Goal: Use online tool/utility

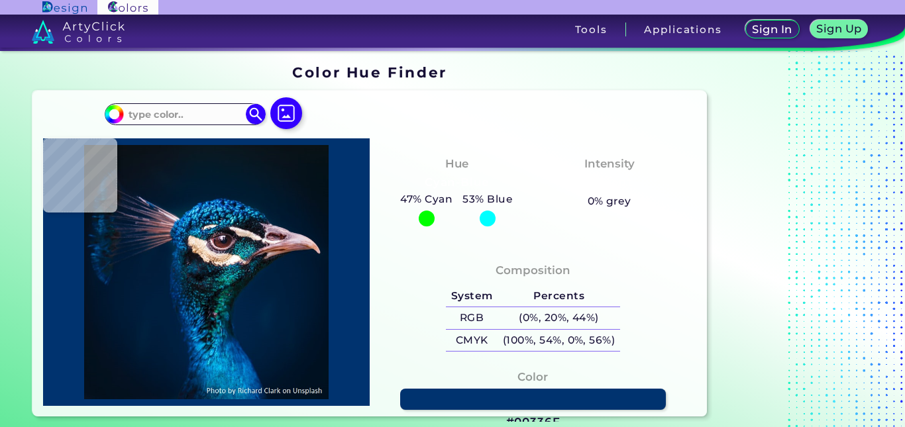
type input "#000000"
type input "#03111c"
type input "#03111C"
type input "#04121d"
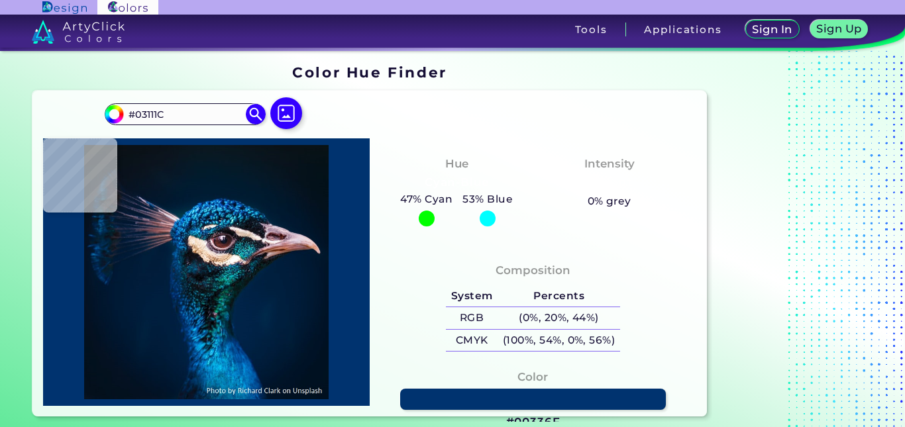
type input "#04121D"
type input "#07141d"
type input "#07141D"
type input "#08151d"
type input "#08151D"
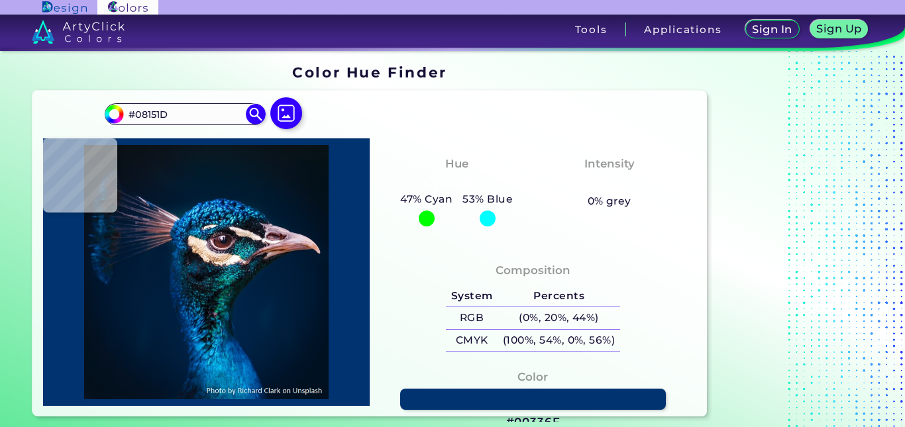
type input "#0b141b"
type input "#0B141B"
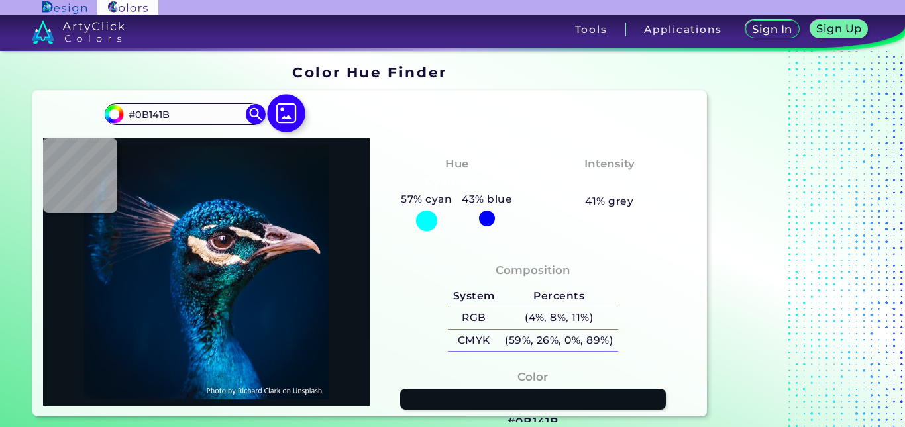
click at [288, 113] on img at bounding box center [287, 113] width 38 height 38
click at [0, 0] on input "file" at bounding box center [0, 0] width 0 height 0
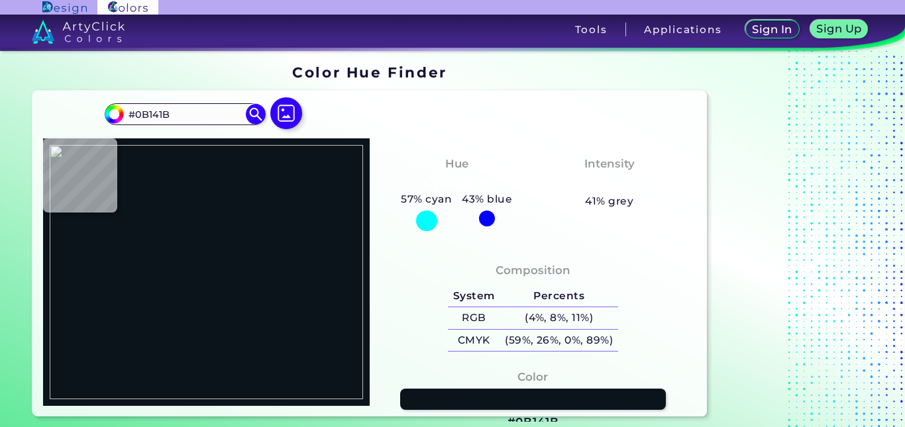
type input "#f9f9f8"
type input "#F9F9F8"
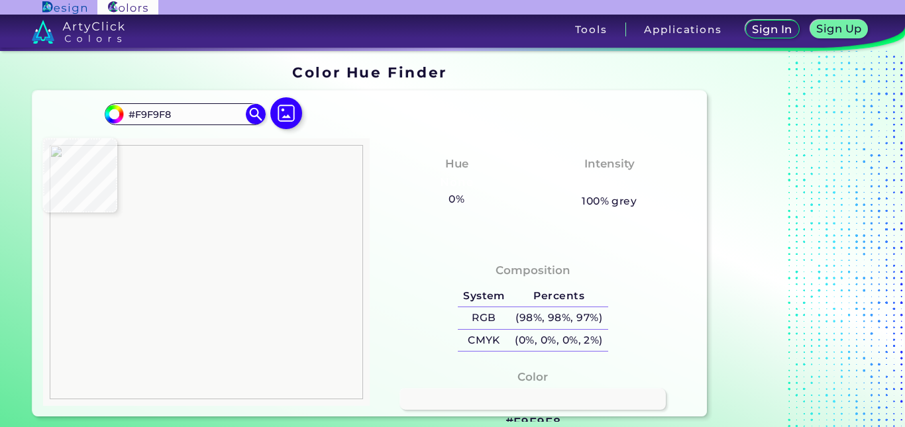
type input "#ebd1bb"
type input "#EBD1BB"
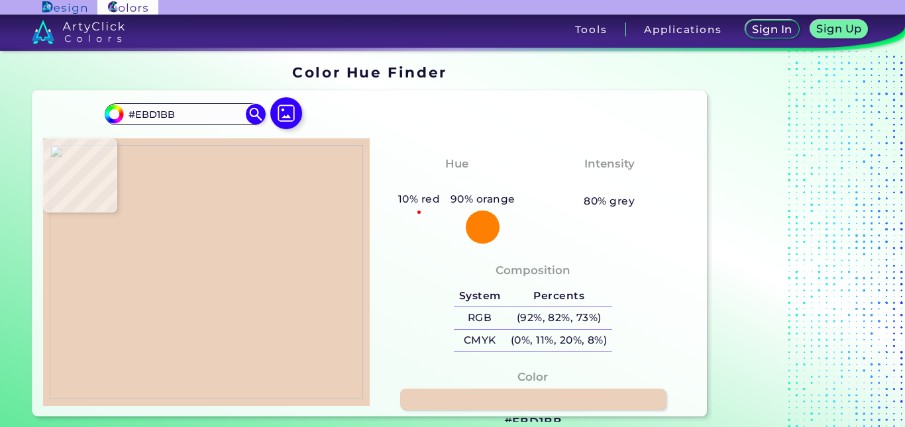
click at [47, 241] on div at bounding box center [206, 272] width 327 height 268
type input "#f2e4d9"
type input "#F2E4D9"
type input "#f9f9f8"
type input "#F9F9F8"
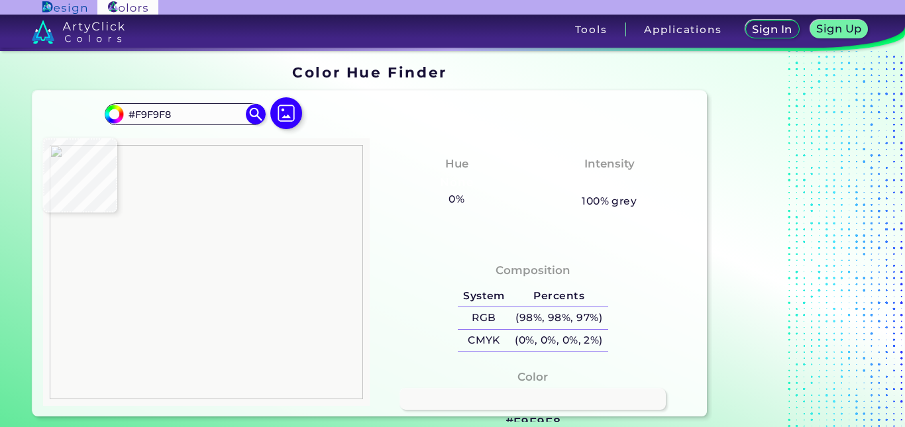
type input "#f2e4d9"
type input "#F2E4D9"
type input "#ebd1bb"
type input "#EBD1BB"
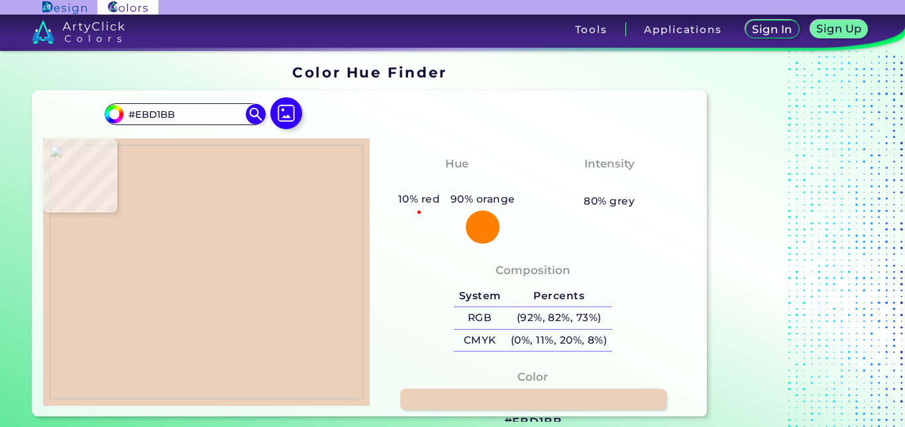
type input "#000000"
type input "#ebd1bb"
type input "#EBD1BB"
click at [72, 248] on img at bounding box center [206, 272] width 313 height 254
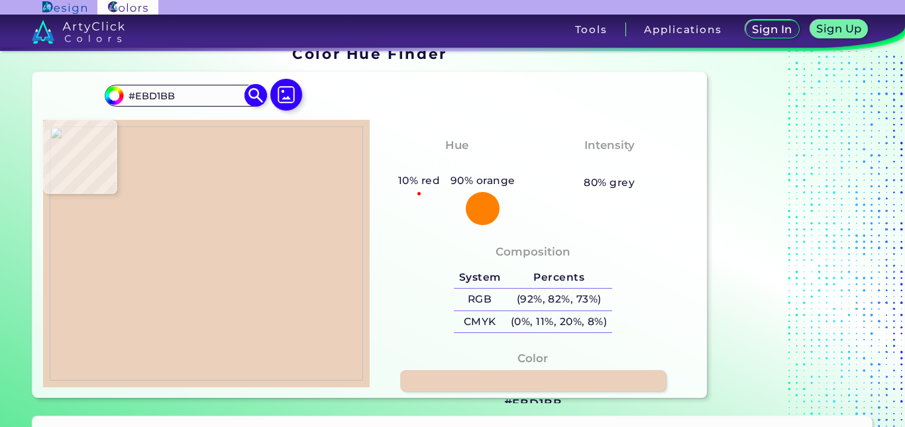
scroll to position [10, 0]
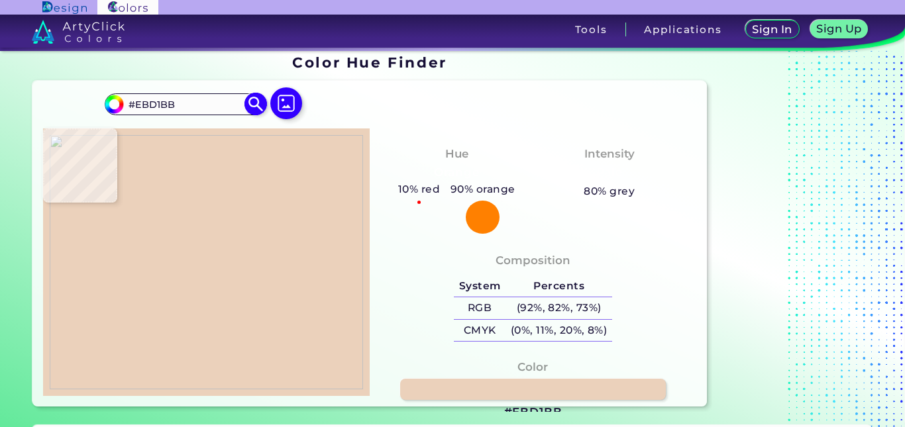
drag, startPoint x: 191, startPoint y: 109, endPoint x: 123, endPoint y: 104, distance: 67.8
click at [123, 104] on div "#ebd1bb #EBD1BB Acadia ◉ Acid Green ◉ Aero Blue ◉ Alabaster ◉ Albescent White ◉…" at bounding box center [185, 103] width 160 height 21
